Goal: Task Accomplishment & Management: Use online tool/utility

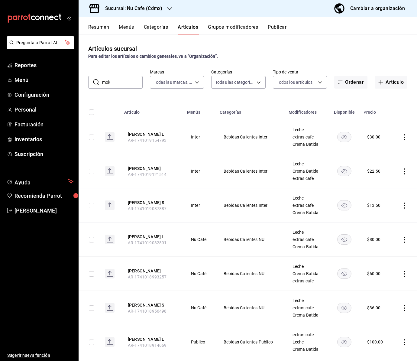
click at [117, 84] on input "mok" at bounding box center [122, 82] width 41 height 12
drag, startPoint x: 120, startPoint y: 83, endPoint x: 84, endPoint y: 81, distance: 35.7
click at [84, 81] on div "​ mok ​ Marcas Todas las marcas, Sin marca 0eed2892-7b63-413a-8f7e-1edbe76bc373…" at bounding box center [248, 78] width 339 height 19
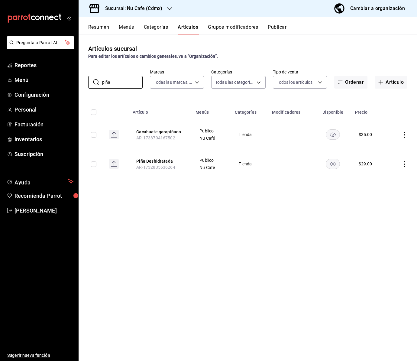
type input "piña"
click at [166, 8] on div "Sucursal: Nu Cafe (Cdmx)" at bounding box center [128, 8] width 91 height 17
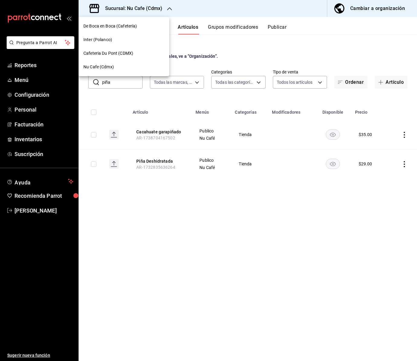
click at [119, 27] on span "De Boca en Boca (Cafetería)" at bounding box center [110, 26] width 54 height 6
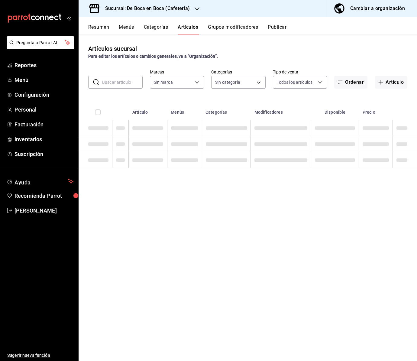
type input "96b92fd8-ecd9-4917-ae34-a503a6ec1cb7,f4369217-5354-4a5e-b4ff-cedfdf5bd663,09da8…"
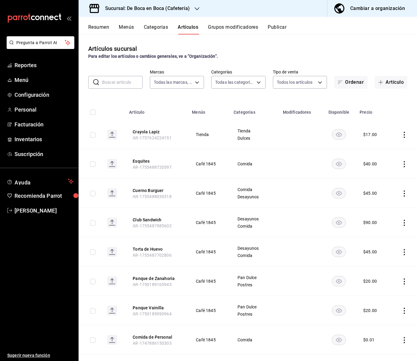
type input "4eab8db2-e1dc-4fb3-9b1f-7fa82010a4f3"
click at [119, 82] on input "text" at bounding box center [122, 82] width 41 height 12
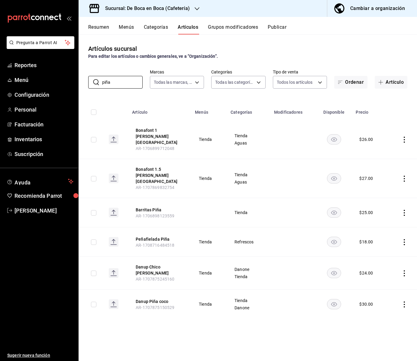
type input "piña"
click at [197, 9] on icon "button" at bounding box center [197, 8] width 5 height 3
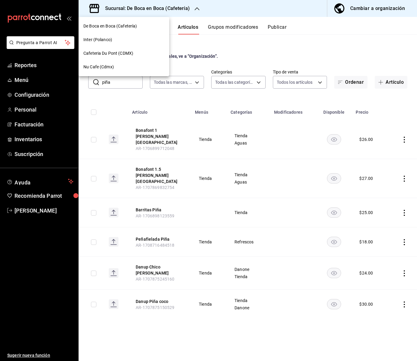
click at [106, 69] on span "Nu Cafe (Cdmx)" at bounding box center [98, 67] width 31 height 6
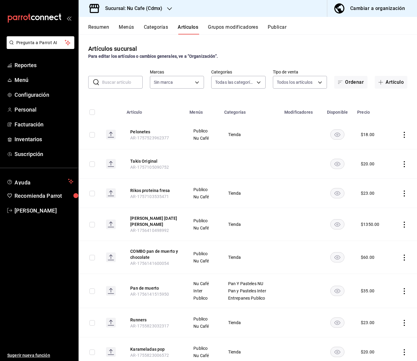
type input "bff11573-8288-425e-8a69-b3f5f84299b1,f592ace0-87a9-4565-a19c-ed486b3f4afa,9f45e…"
type input "0eed2892-7b63-413a-8f7e-1edbe76bc373"
click at [123, 81] on input "text" at bounding box center [122, 82] width 41 height 12
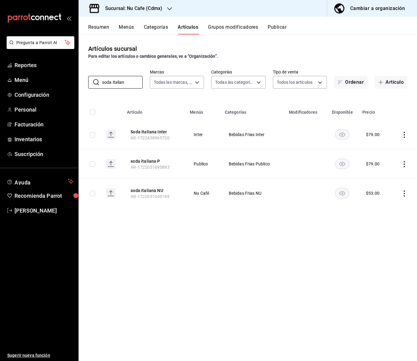
drag, startPoint x: 127, startPoint y: 83, endPoint x: 87, endPoint y: 79, distance: 40.0
click at [87, 79] on div "​ soda italian ​ Marcas Todas las marcas, Sin marca 0eed2892-7b63-413a-8f7e-1ed…" at bounding box center [248, 78] width 339 height 19
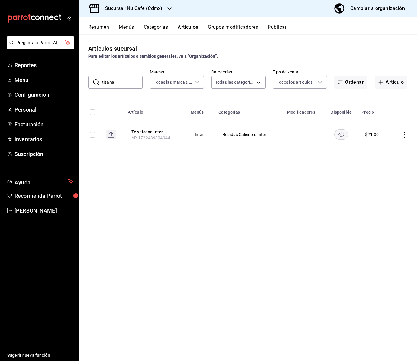
drag, startPoint x: 122, startPoint y: 83, endPoint x: 89, endPoint y: 83, distance: 33.3
click at [91, 83] on div "​ tisana ​" at bounding box center [115, 82] width 54 height 13
click at [122, 83] on input "té" at bounding box center [122, 82] width 41 height 12
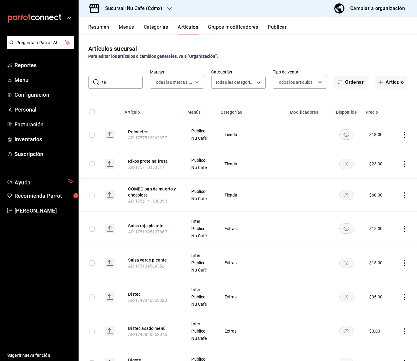
click at [125, 85] on input "té" at bounding box center [122, 82] width 41 height 12
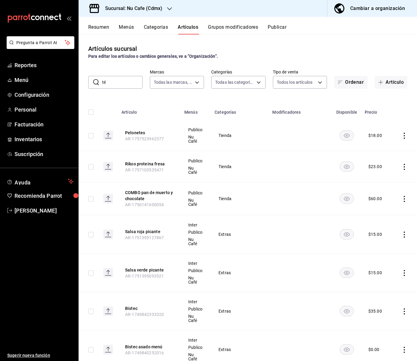
click at [117, 82] on input "té" at bounding box center [122, 82] width 41 height 12
type input "t"
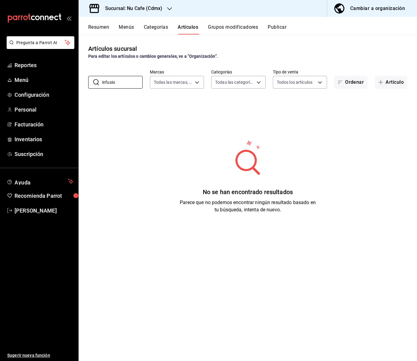
drag, startPoint x: 119, startPoint y: 83, endPoint x: 84, endPoint y: 79, distance: 35.0
click at [84, 79] on div "​ infusio ​ Marcas Todas las marcas, Sin marca 0eed2892-7b63-413a-8f7e-1edbe76b…" at bounding box center [248, 78] width 339 height 19
click at [115, 81] on input "té/" at bounding box center [122, 82] width 41 height 12
click at [113, 83] on input "té" at bounding box center [122, 82] width 41 height 12
click at [117, 83] on input "té" at bounding box center [122, 82] width 41 height 12
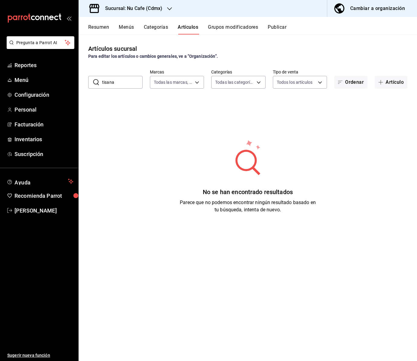
type input "tisana"
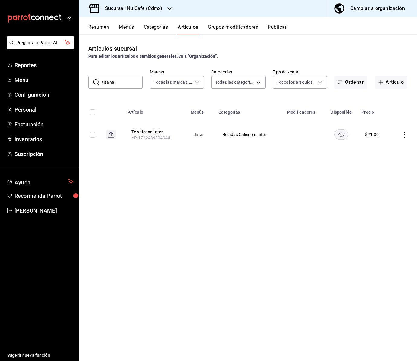
click at [167, 8] on icon "button" at bounding box center [169, 8] width 5 height 5
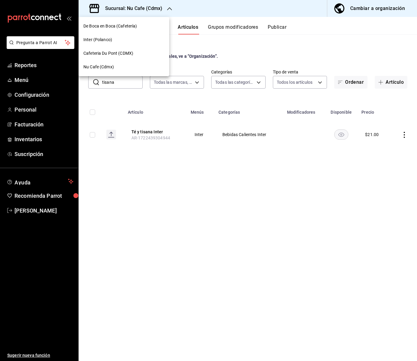
click at [113, 53] on span "Cafeteria Du Pont (CDMX)" at bounding box center [108, 53] width 50 height 6
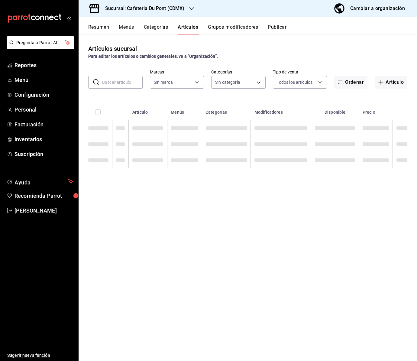
click at [113, 83] on input "text" at bounding box center [122, 82] width 41 height 12
type input "c03253b1-4988-4183-8445-9a1c8a7da68d,5649d61c-5875-424e-be38-053ceca58422,a2edc…"
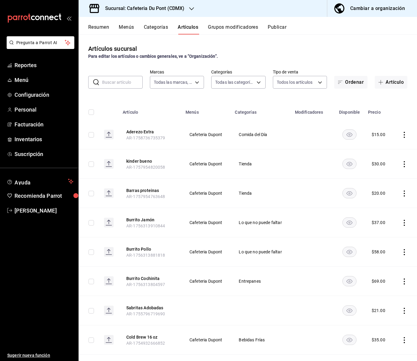
type input "03234600-dbf0-4e52-b833-2cd86aed28b4"
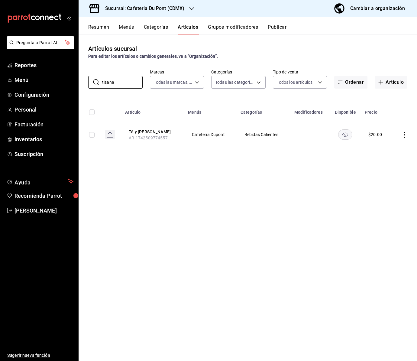
type input "tisana"
click at [190, 7] on icon "button" at bounding box center [191, 8] width 5 height 5
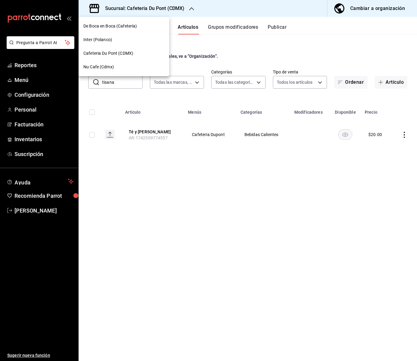
click at [125, 36] on div "Inter (Polanco)" at bounding box center [124, 40] width 91 height 14
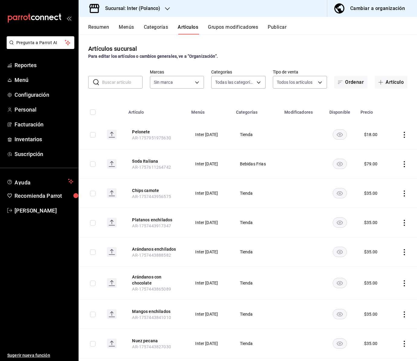
type input "2922a158-f656-4101-8466-3f57c430872e,7807658e-ca24-4cfa-a130-a47bcfe9514e,fe6c0…"
click at [116, 81] on input "text" at bounding box center [122, 82] width 41 height 12
type input "a22f98e6-325f-4293-924e-6fed97b22470"
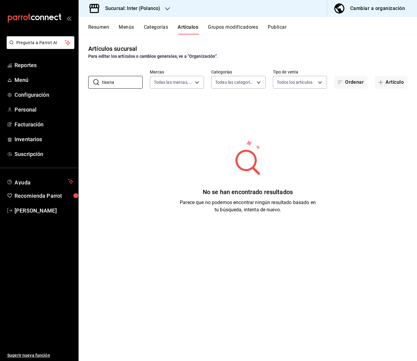
type input "tisana"
click at [156, 7] on h3 "Sucursal: Inter (Polanco)" at bounding box center [130, 8] width 60 height 7
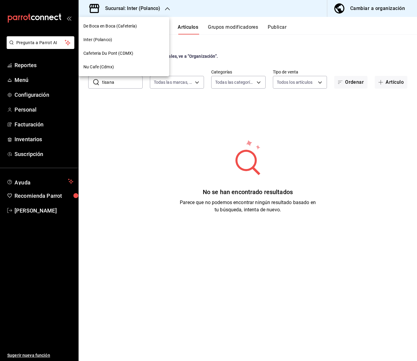
click at [118, 25] on span "De Boca en Boca (Cafetería)" at bounding box center [110, 26] width 54 height 6
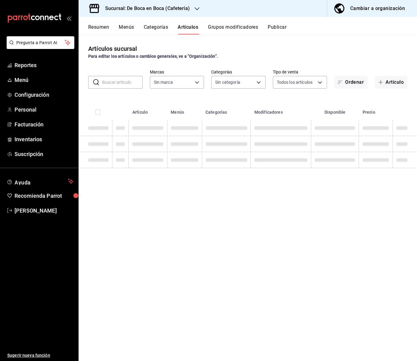
type input "96b92fd8-ecd9-4917-ae34-a503a6ec1cb7,f4369217-5354-4a5e-b4ff-cedfdf5bd663,09da8…"
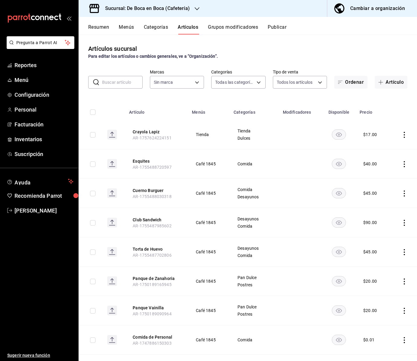
type input "4eab8db2-e1dc-4fb3-9b1f-7fa82010a4f3"
click at [112, 82] on input "text" at bounding box center [122, 82] width 41 height 12
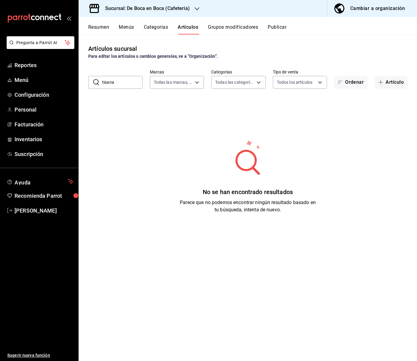
click at [118, 81] on input "tisana" at bounding box center [122, 82] width 41 height 12
drag, startPoint x: 119, startPoint y: 81, endPoint x: 94, endPoint y: 81, distance: 25.1
click at [94, 81] on div "​ tisana ​" at bounding box center [115, 82] width 54 height 13
click at [118, 84] on input "te" at bounding box center [122, 82] width 41 height 12
type input "té"
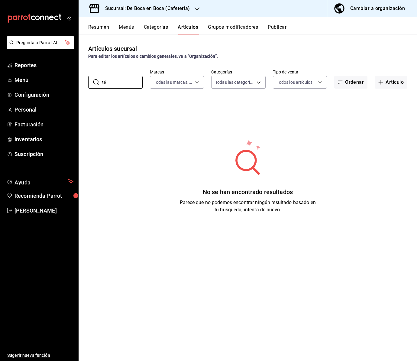
click at [195, 8] on icon "button" at bounding box center [197, 8] width 5 height 5
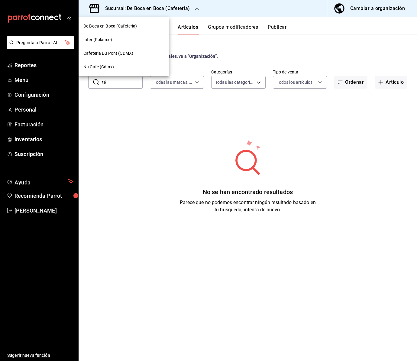
click at [100, 69] on span "Nu Cafe (Cdmx)" at bounding box center [98, 67] width 31 height 6
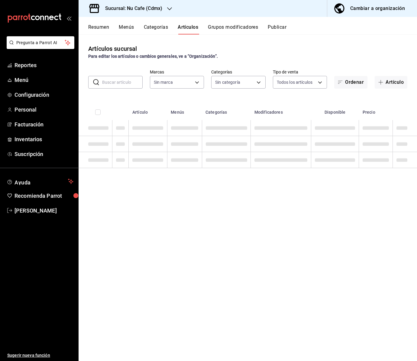
type input "bff11573-8288-425e-8a69-b3f5f84299b1,f592ace0-87a9-4565-a19c-ed486b3f4afa,9f45e…"
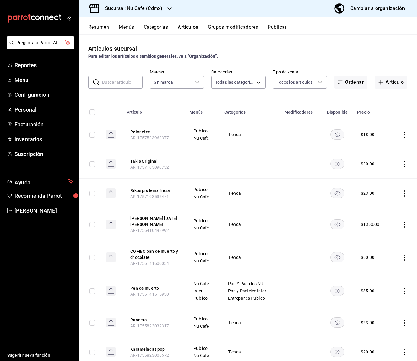
click at [107, 81] on input "text" at bounding box center [122, 82] width 41 height 12
type input "0eed2892-7b63-413a-8f7e-1edbe76bc373"
type input "t"
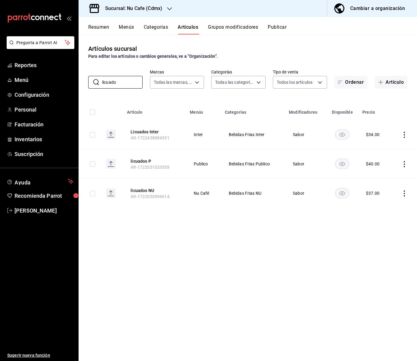
type input "licuado"
click at [237, 27] on button "Grupos modificadores" at bounding box center [233, 29] width 50 height 10
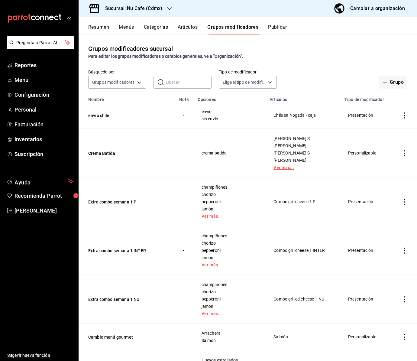
click at [281, 169] on link "Ver más..." at bounding box center [304, 167] width 60 height 4
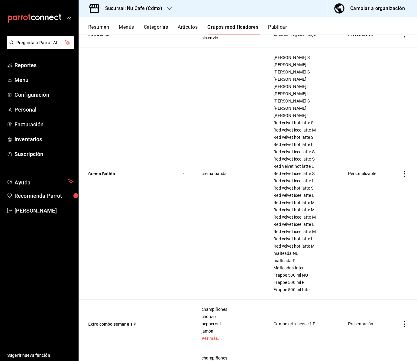
scroll to position [82, 0]
click at [100, 174] on button "Crema Batida" at bounding box center [124, 173] width 73 height 6
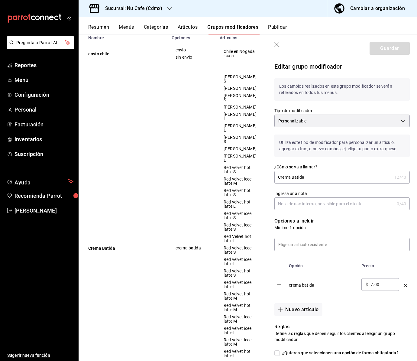
click at [275, 44] on icon "button" at bounding box center [277, 45] width 6 height 6
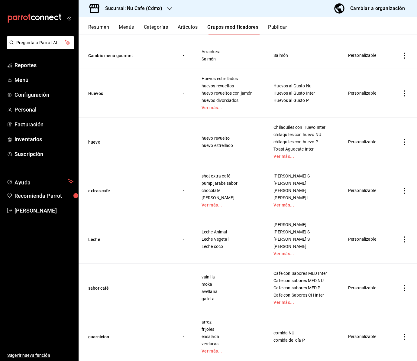
scroll to position [485, 0]
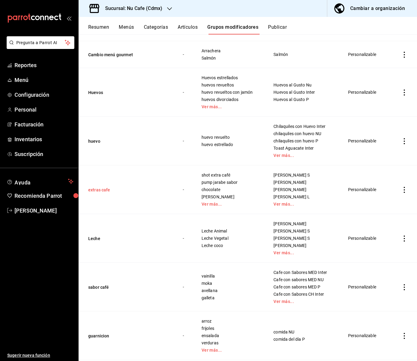
click at [98, 192] on button "extras cafe" at bounding box center [124, 190] width 73 height 6
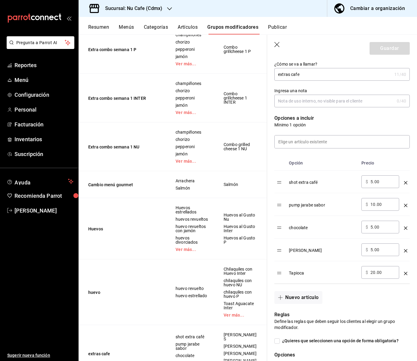
scroll to position [117, 0]
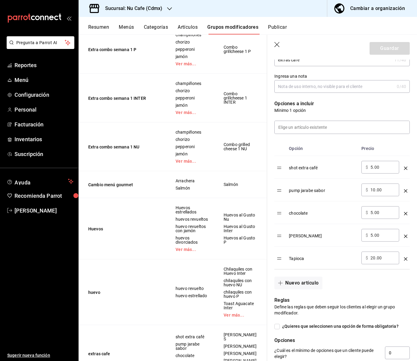
click at [277, 46] on icon "button" at bounding box center [277, 45] width 6 height 6
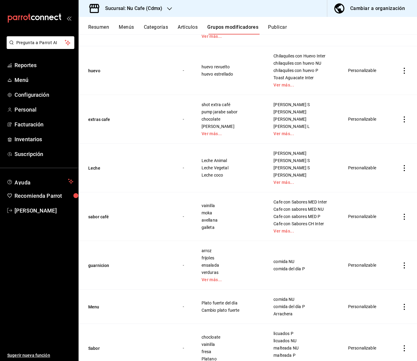
scroll to position [556, 0]
click at [97, 168] on button "Leche" at bounding box center [124, 168] width 73 height 6
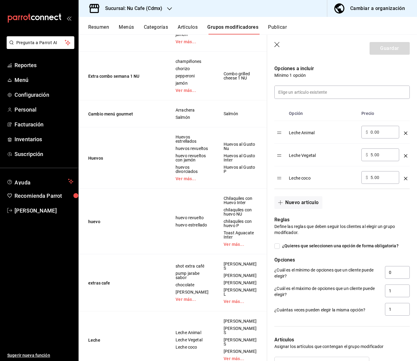
scroll to position [153, 0]
click at [279, 44] on icon "button" at bounding box center [277, 45] width 6 height 6
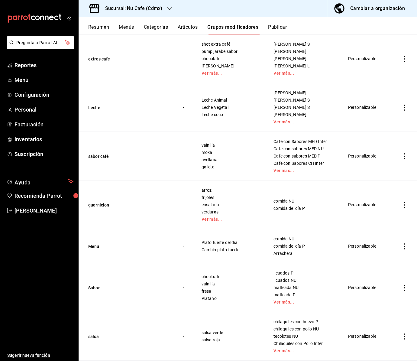
scroll to position [617, 0]
click at [100, 159] on button "sabor café" at bounding box center [124, 156] width 73 height 6
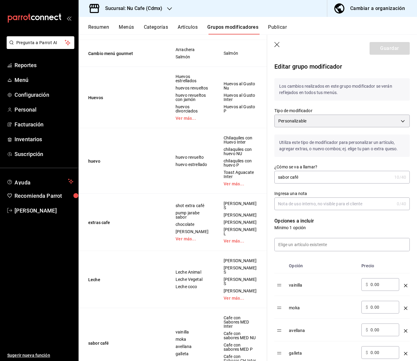
click at [276, 42] on icon "button" at bounding box center [277, 45] width 6 height 6
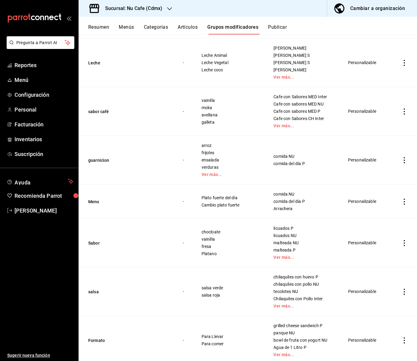
scroll to position [679, 0]
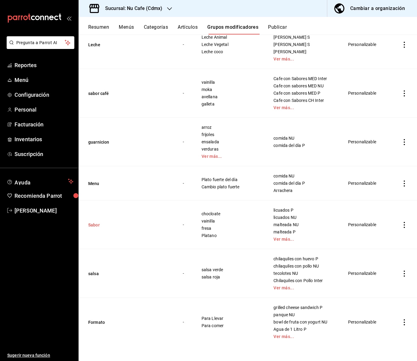
click at [96, 223] on button "Sabor" at bounding box center [124, 225] width 73 height 6
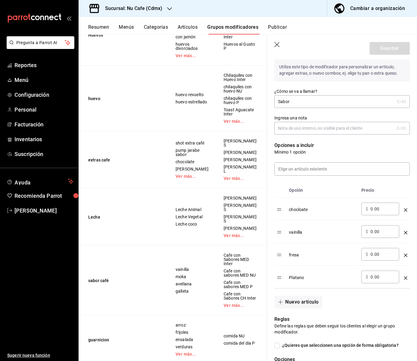
scroll to position [84, 0]
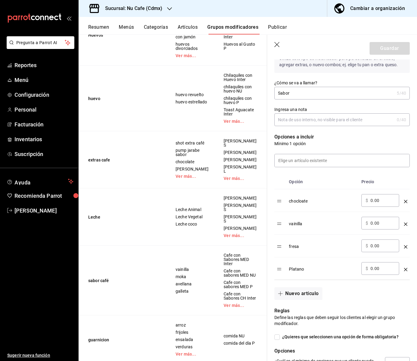
click at [277, 45] on icon "button" at bounding box center [276, 44] width 5 height 5
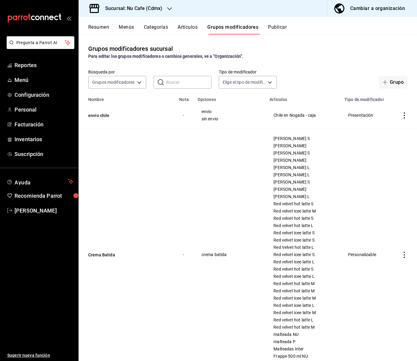
click at [193, 29] on button "Artículos" at bounding box center [188, 29] width 20 height 10
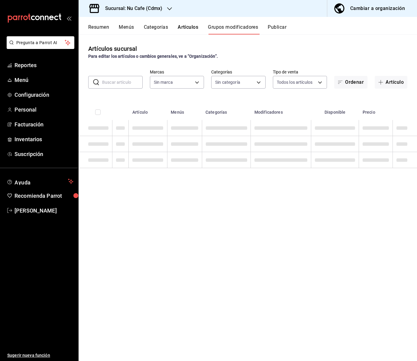
type input "0eed2892-7b63-413a-8f7e-1edbe76bc373"
type input "bff11573-8288-425e-8a69-b3f5f84299b1,f592ace0-87a9-4565-a19c-ed486b3f4afa,9f45e…"
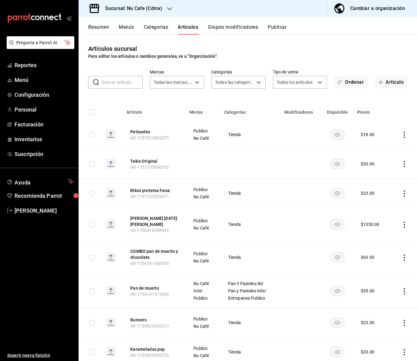
click at [113, 85] on input "text" at bounding box center [122, 82] width 41 height 12
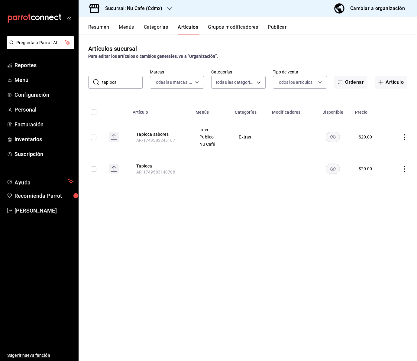
drag, startPoint x: 122, startPoint y: 83, endPoint x: 93, endPoint y: 82, distance: 29.3
click at [93, 82] on div "​ tapioca ​" at bounding box center [115, 82] width 54 height 13
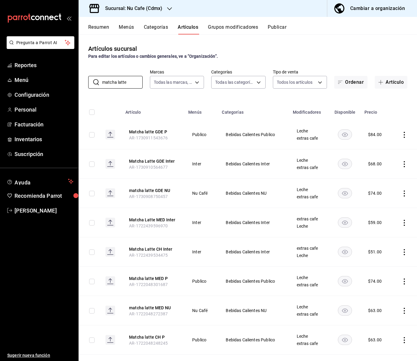
drag, startPoint x: 130, startPoint y: 83, endPoint x: 54, endPoint y: 72, distance: 77.6
click at [54, 72] on div "Pregunta a Parrot AI Reportes Menú Configuración Personal Facturación Inventari…" at bounding box center [208, 180] width 417 height 361
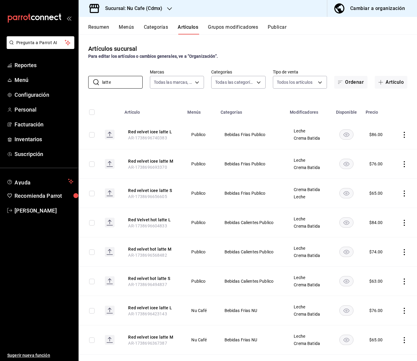
type input "latte"
